Goal: Information Seeking & Learning: Understand process/instructions

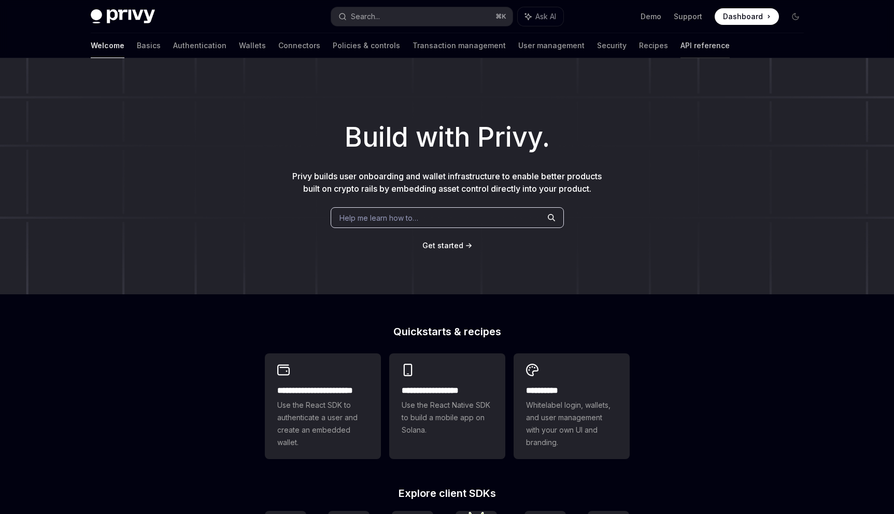
click at [680, 45] on link "API reference" at bounding box center [704, 45] width 49 height 25
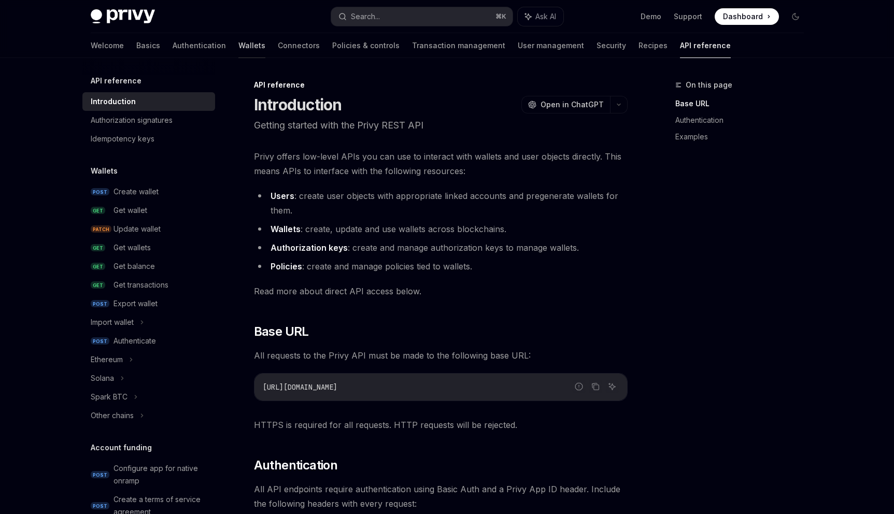
click at [238, 45] on link "Wallets" at bounding box center [251, 45] width 27 height 25
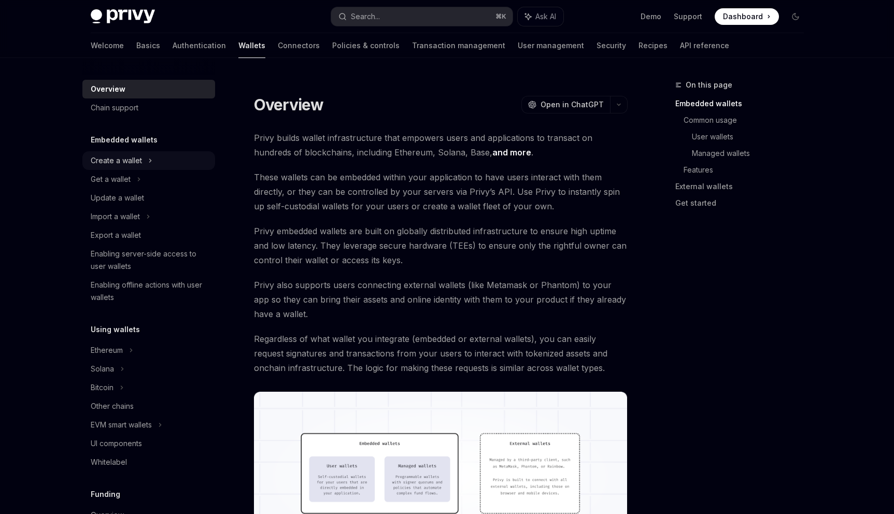
click at [140, 160] on div "Create a wallet" at bounding box center [116, 160] width 51 height 12
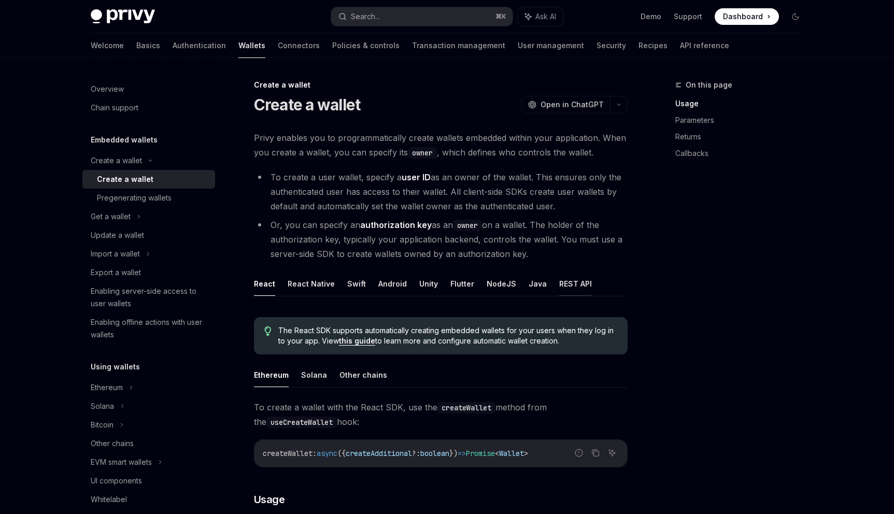
click at [569, 279] on button "REST API" at bounding box center [575, 283] width 33 height 24
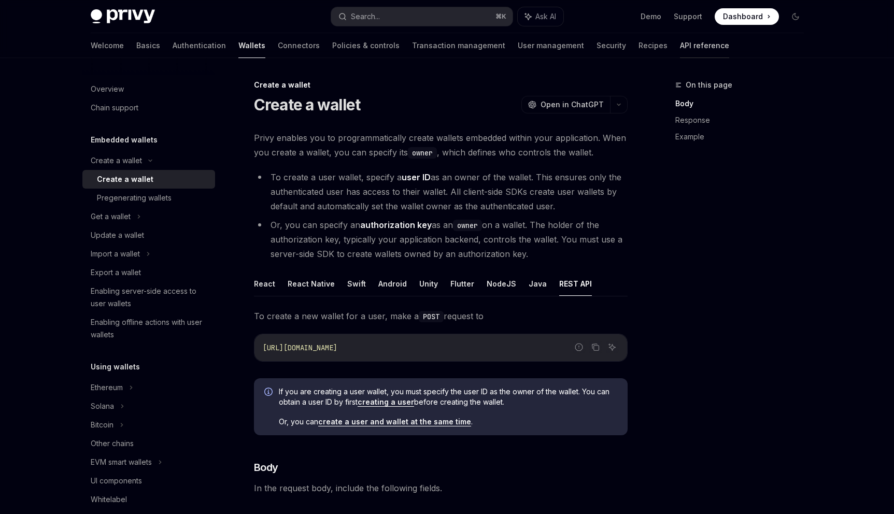
click at [680, 46] on link "API reference" at bounding box center [704, 45] width 49 height 25
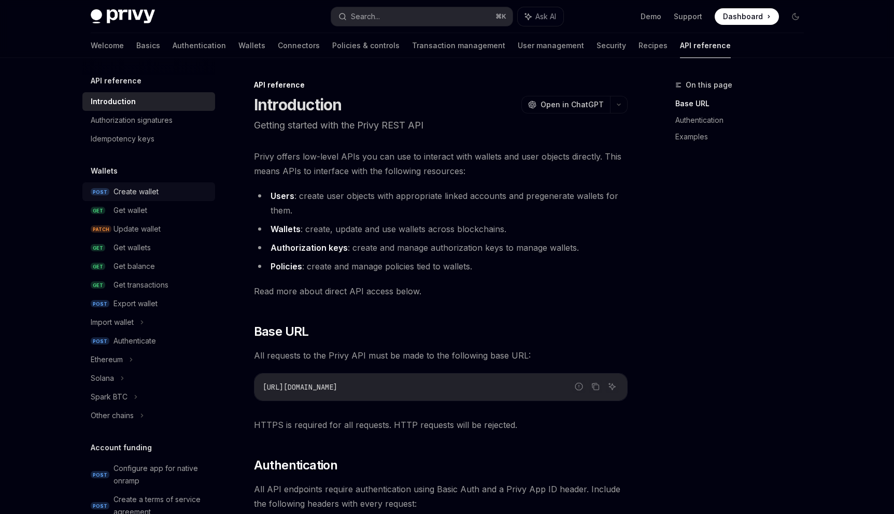
click at [138, 193] on div "Create wallet" at bounding box center [135, 191] width 45 height 12
type textarea "*"
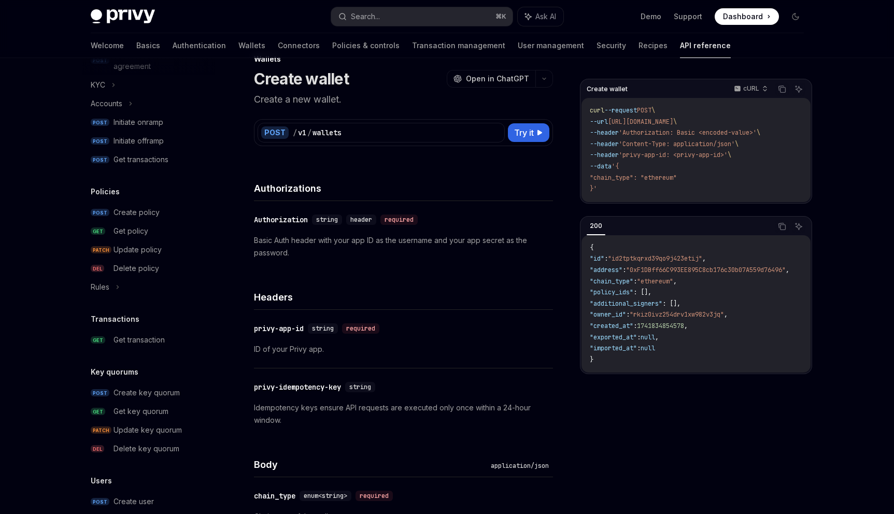
scroll to position [6, 0]
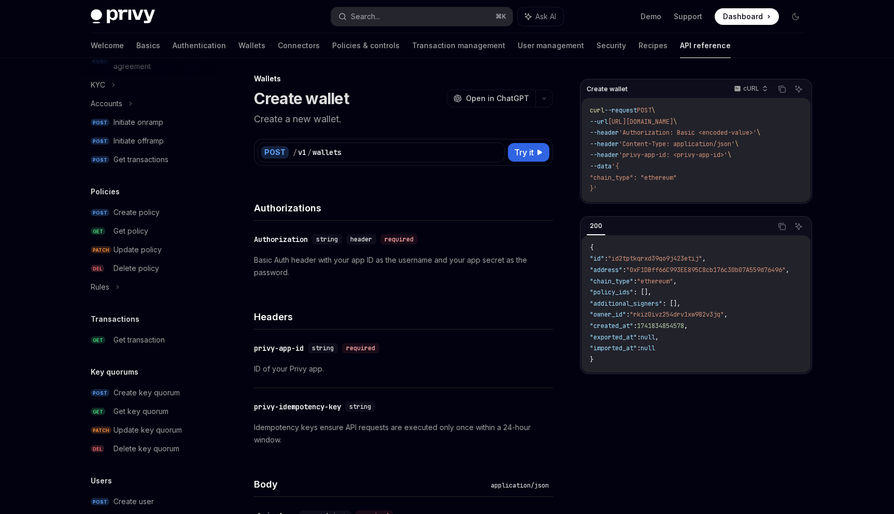
click at [743, 19] on span "Dashboard" at bounding box center [743, 16] width 40 height 10
